Goal: Transaction & Acquisition: Purchase product/service

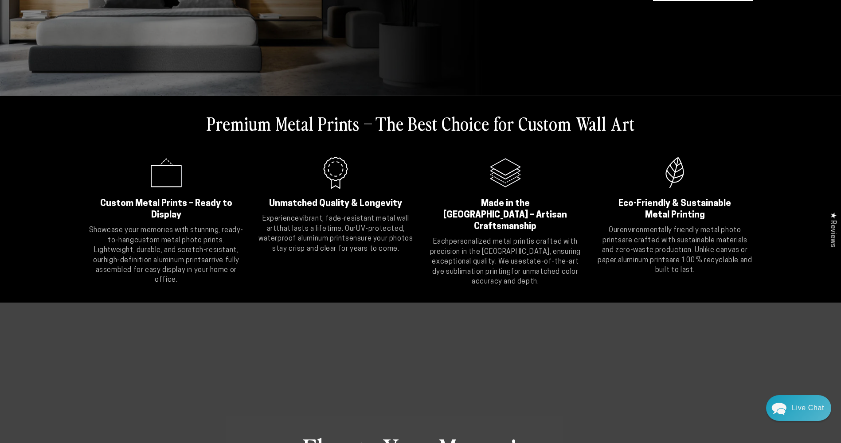
scroll to position [325, 0]
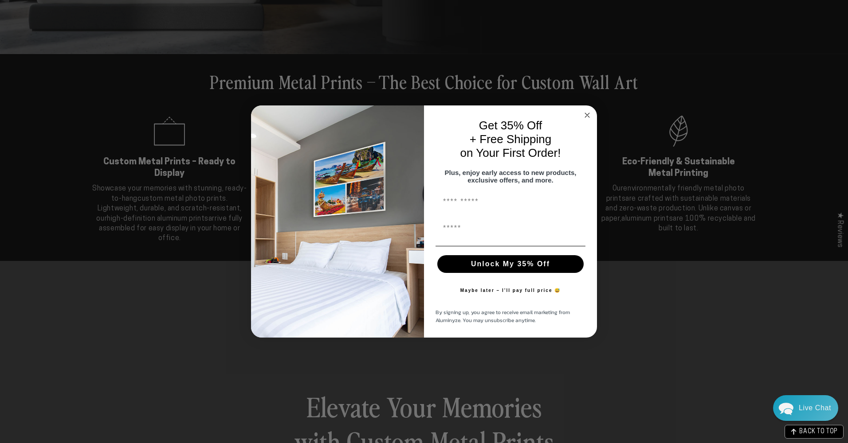
drag, startPoint x: 587, startPoint y: 111, endPoint x: 755, endPoint y: 113, distance: 167.6
click at [587, 110] on icon "Close dialog" at bounding box center [587, 115] width 11 height 11
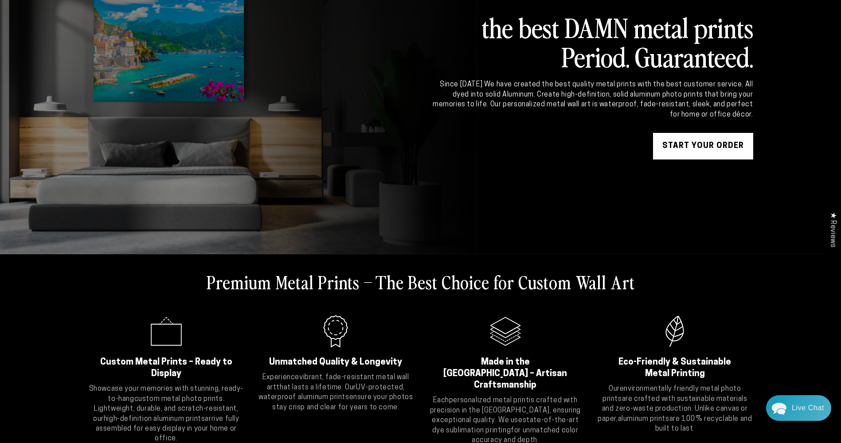
scroll to position [0, 0]
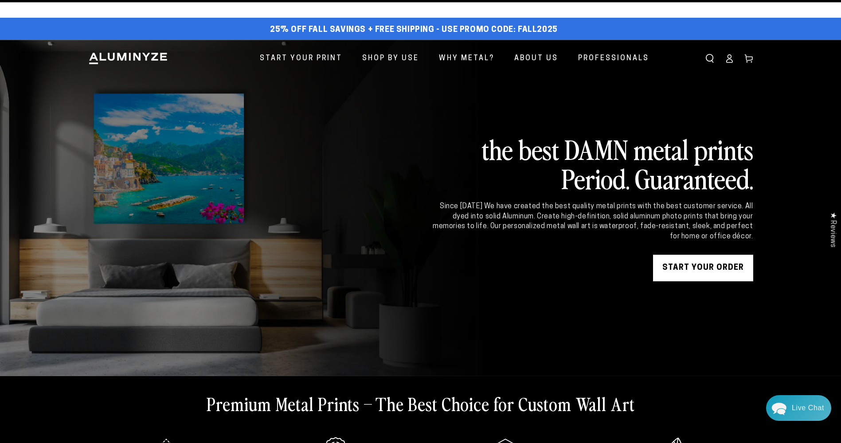
drag, startPoint x: 770, startPoint y: 173, endPoint x: 775, endPoint y: 148, distance: 25.7
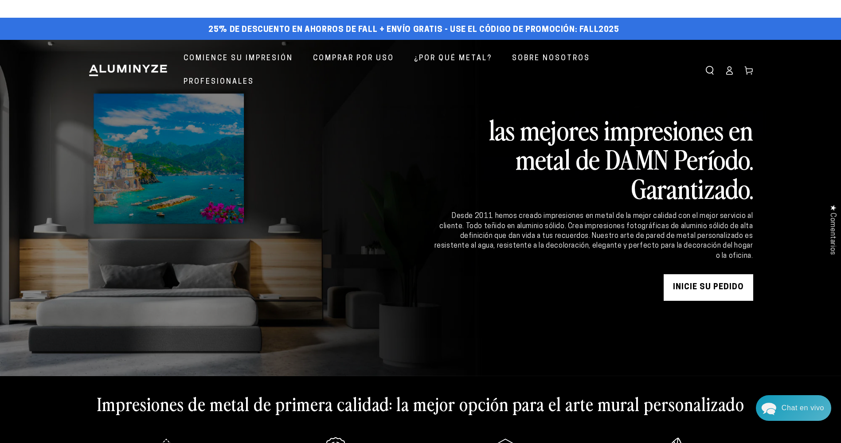
click at [732, 280] on link "INICIE SU PEDIDO" at bounding box center [709, 287] width 90 height 27
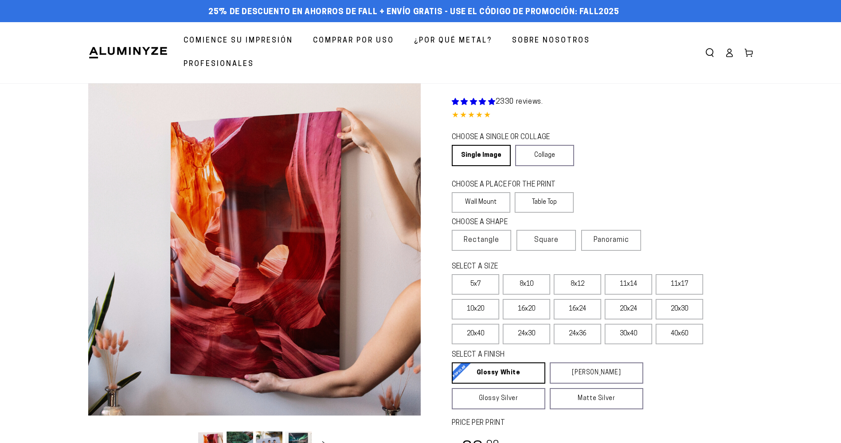
select select "**********"
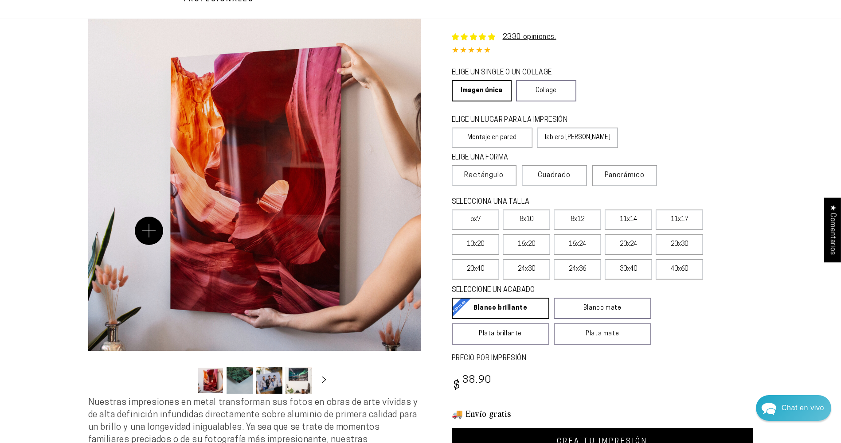
scroll to position [103, 0]
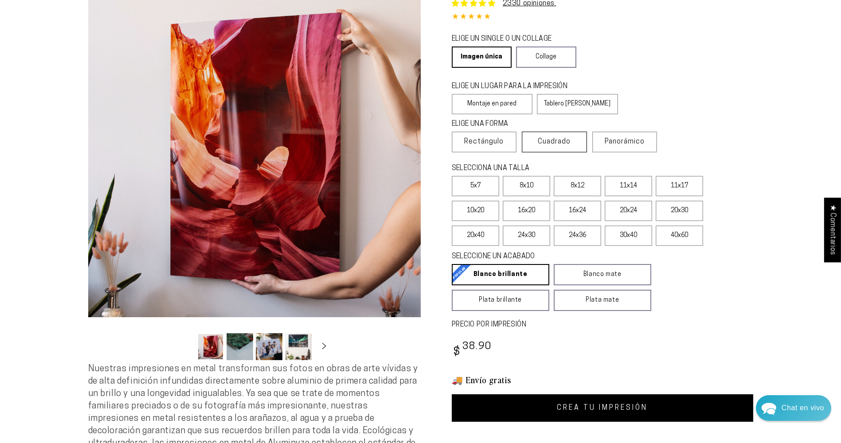
click at [577, 143] on label "Cuadrado" at bounding box center [554, 142] width 65 height 21
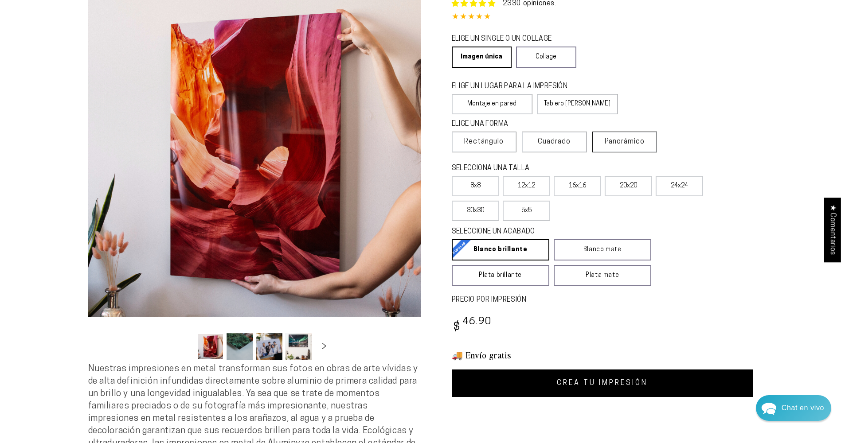
click at [626, 146] on label "Panorámico" at bounding box center [624, 142] width 65 height 21
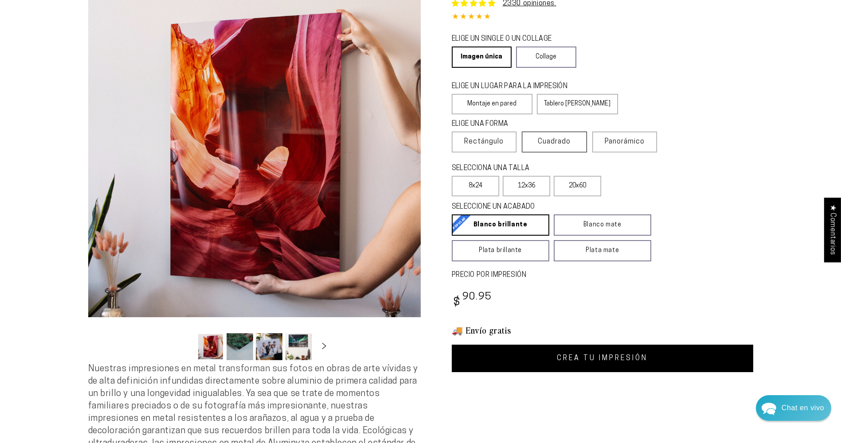
click at [567, 144] on span "Cuadrado" at bounding box center [554, 142] width 33 height 11
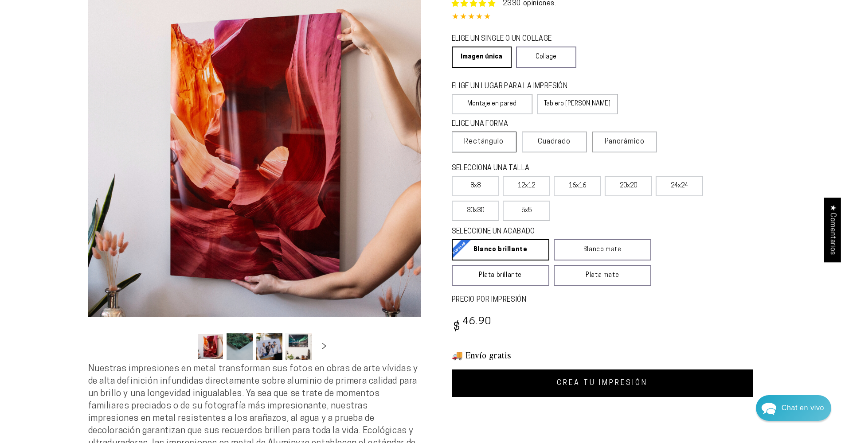
click at [495, 142] on span "Rectángulo" at bounding box center [483, 142] width 39 height 11
